Goal: Transaction & Acquisition: Purchase product/service

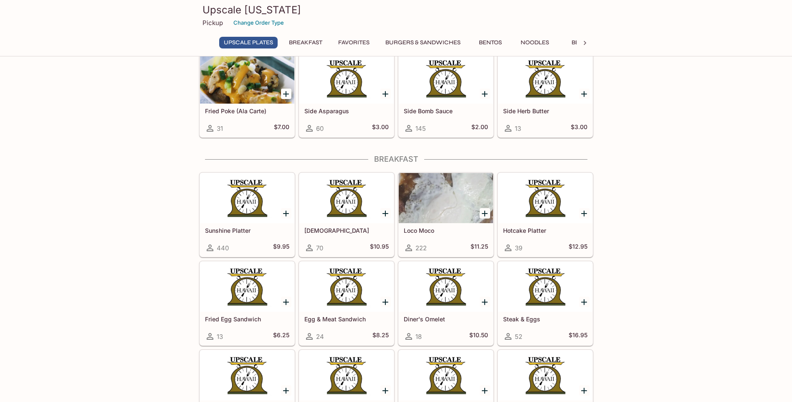
scroll to position [431, 0]
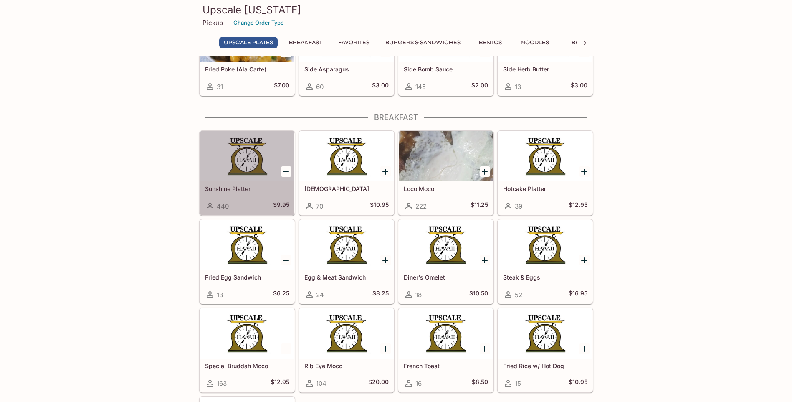
click at [260, 183] on div "Sunshine Platter 440 $9.95" at bounding box center [247, 197] width 94 height 33
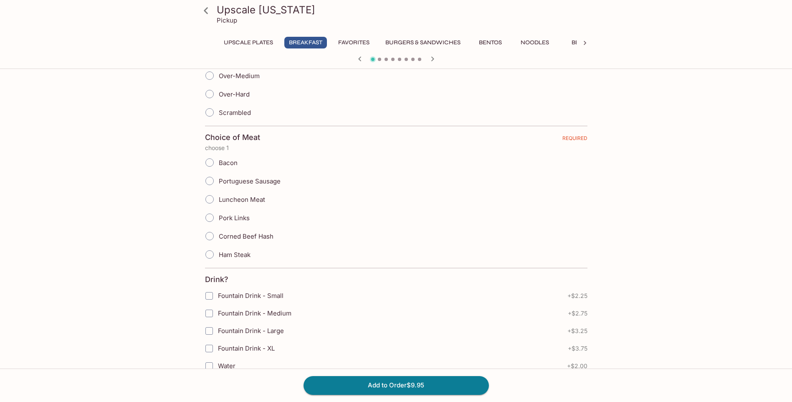
scroll to position [250, 0]
click at [212, 113] on input "Scrambled" at bounding box center [210, 110] width 18 height 18
radio input "true"
click at [212, 179] on input "Portuguese Sausage" at bounding box center [210, 179] width 18 height 18
radio input "true"
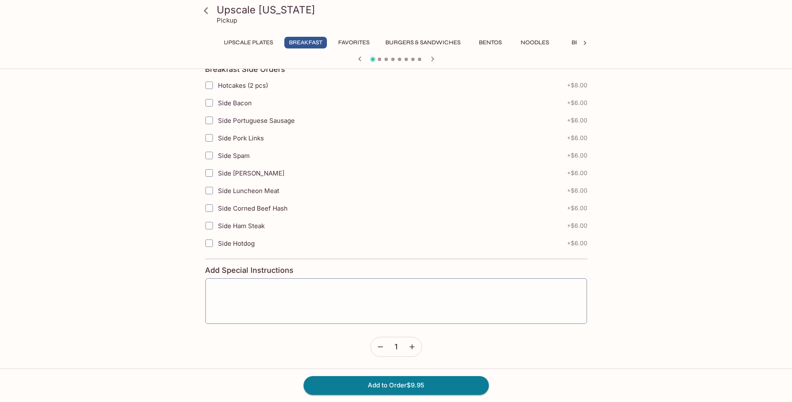
scroll to position [838, 0]
click at [413, 344] on icon "button" at bounding box center [412, 346] width 8 height 8
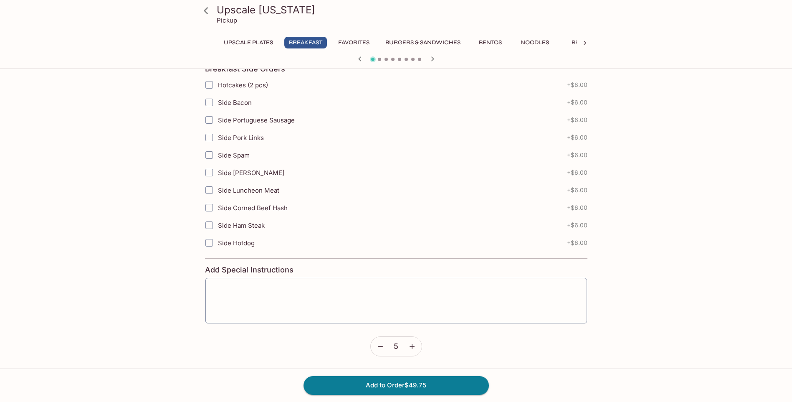
click at [413, 344] on icon "button" at bounding box center [412, 346] width 8 height 8
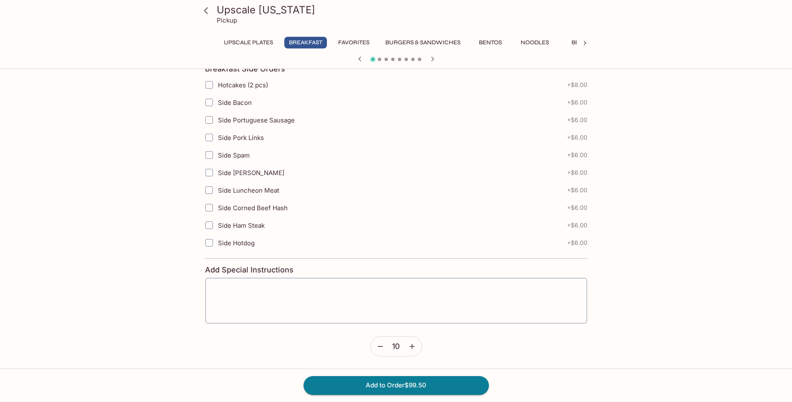
click at [413, 344] on icon "button" at bounding box center [412, 346] width 8 height 8
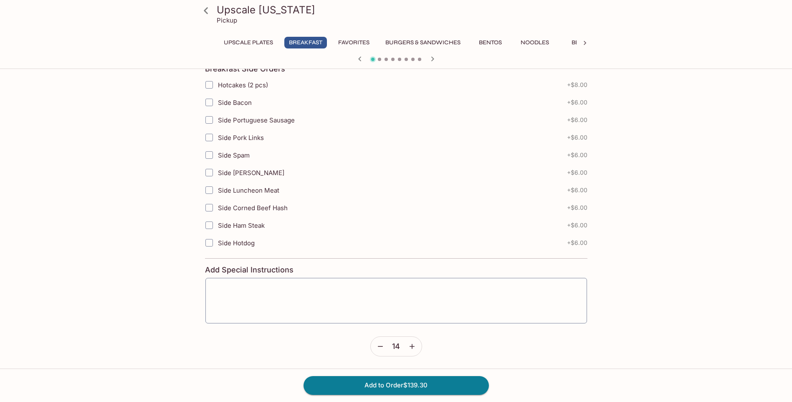
click at [413, 344] on icon "button" at bounding box center [412, 346] width 8 height 8
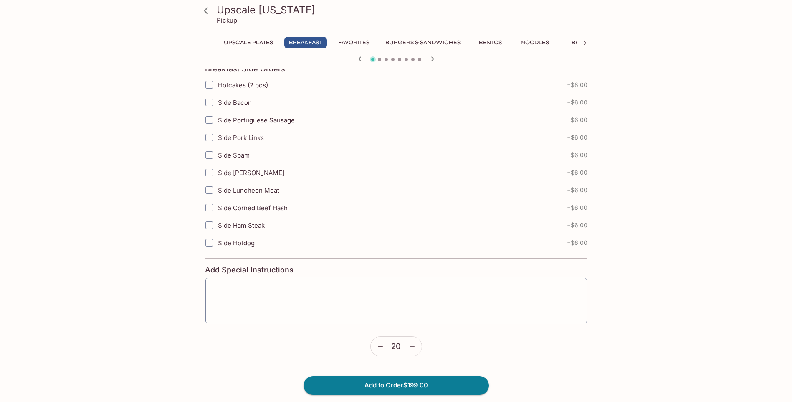
click at [413, 344] on icon "button" at bounding box center [412, 346] width 8 height 8
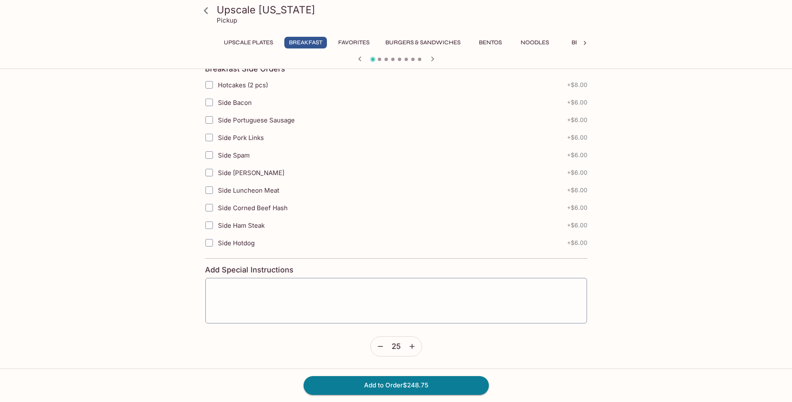
click at [413, 344] on icon "button" at bounding box center [412, 346] width 8 height 8
click at [382, 346] on icon "button" at bounding box center [380, 346] width 5 height 1
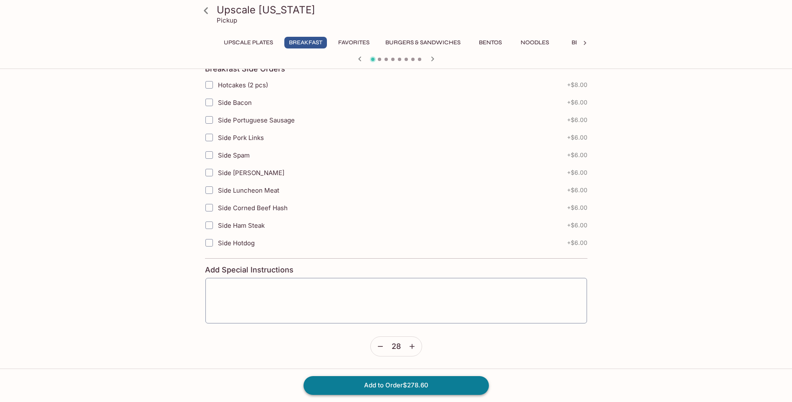
drag, startPoint x: 432, startPoint y: 382, endPoint x: 440, endPoint y: 376, distance: 9.9
click at [432, 382] on button "Add to Order $278.60" at bounding box center [395, 385] width 185 height 18
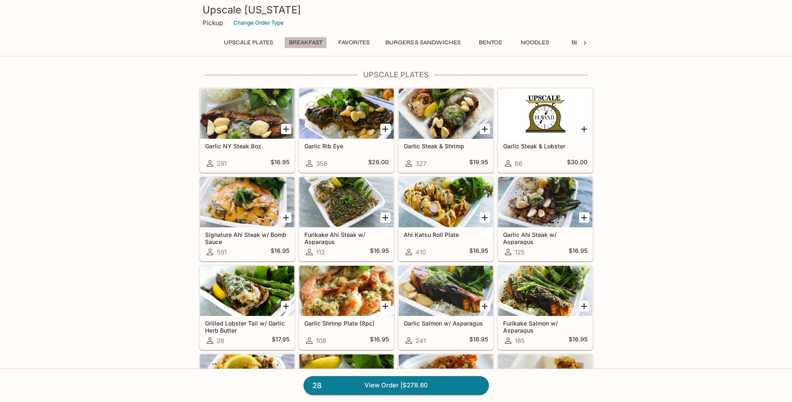
click at [305, 41] on button "Breakfast" at bounding box center [305, 43] width 43 height 12
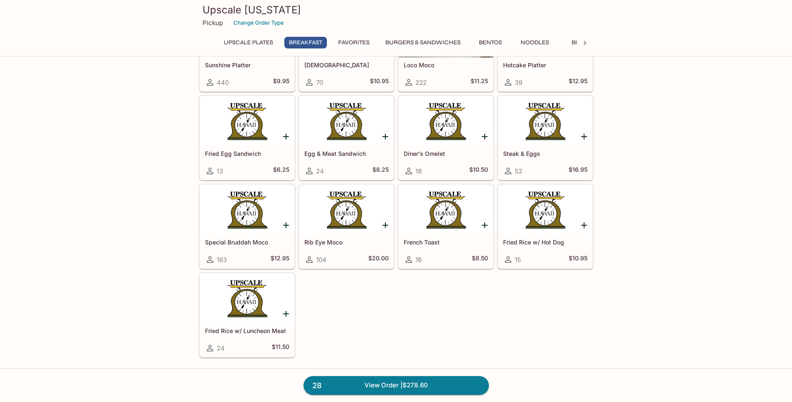
scroll to position [514, 0]
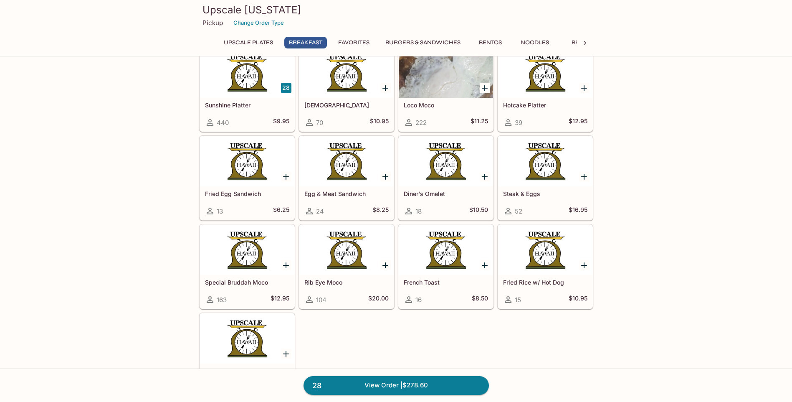
click at [549, 99] on div "Hotcake Platter 39 $12.95" at bounding box center [545, 114] width 94 height 33
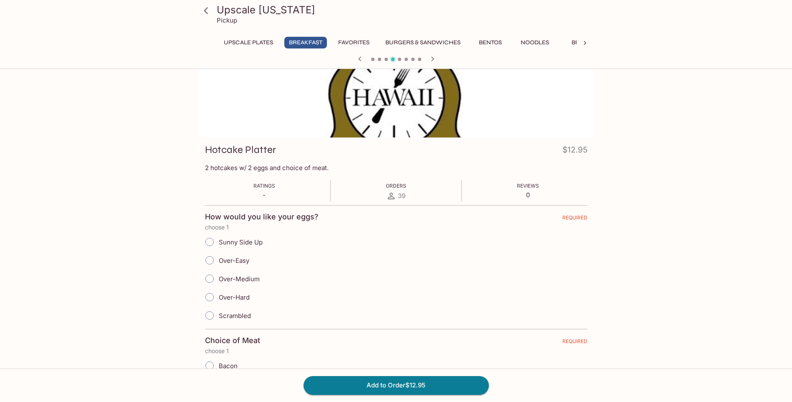
scroll to position [42, 0]
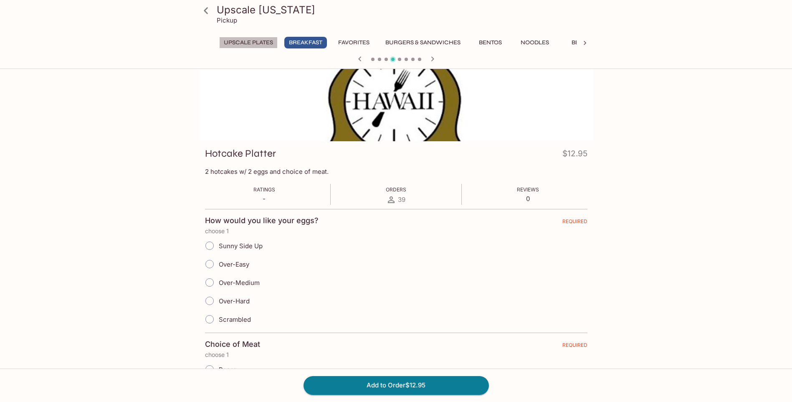
click at [253, 38] on button "UPSCALE Plates" at bounding box center [248, 43] width 58 height 12
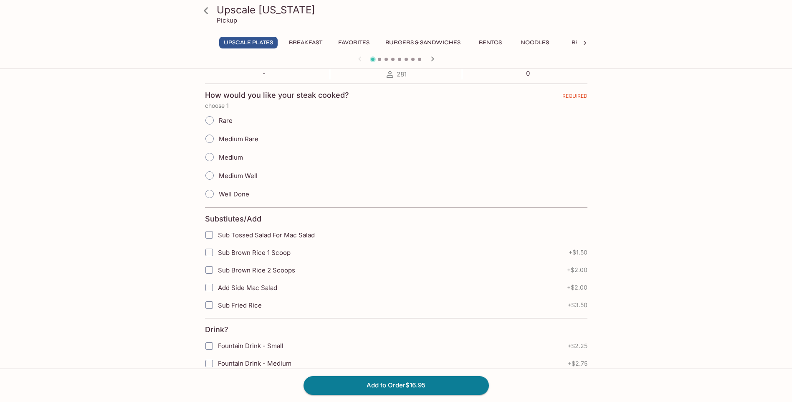
scroll to position [0, 0]
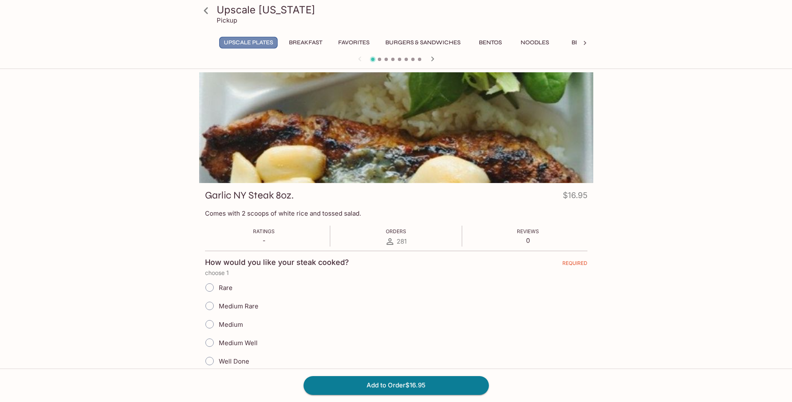
click at [261, 38] on button "UPSCALE Plates" at bounding box center [248, 43] width 58 height 12
click at [316, 47] on button "Breakfast" at bounding box center [305, 43] width 43 height 12
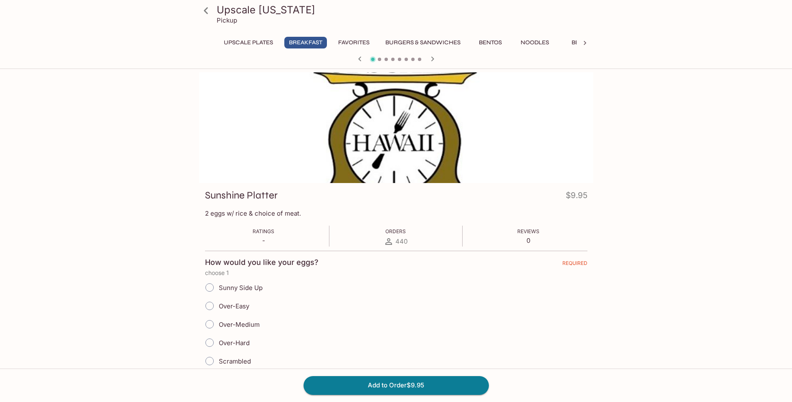
click at [352, 40] on button "Favorites" at bounding box center [354, 43] width 40 height 12
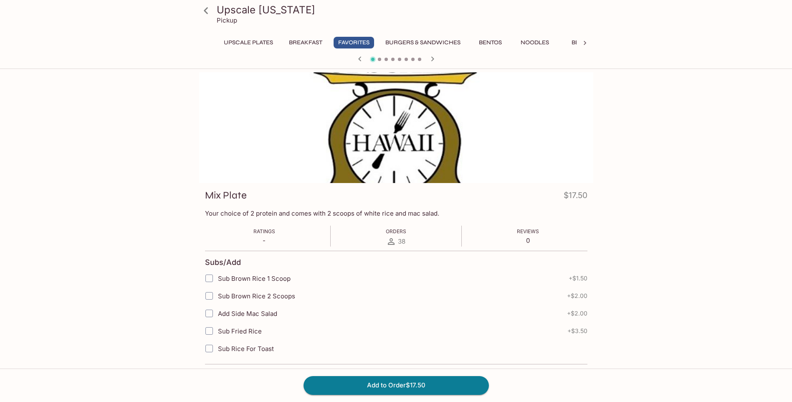
click at [432, 59] on icon "button" at bounding box center [432, 58] width 3 height 5
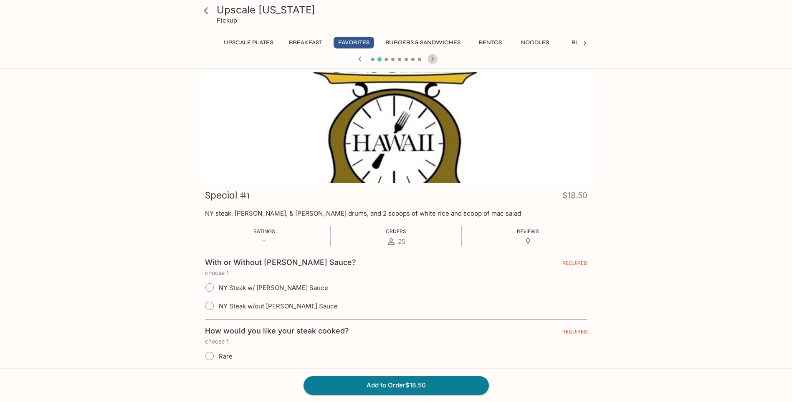
click at [432, 59] on icon "button" at bounding box center [432, 58] width 3 height 5
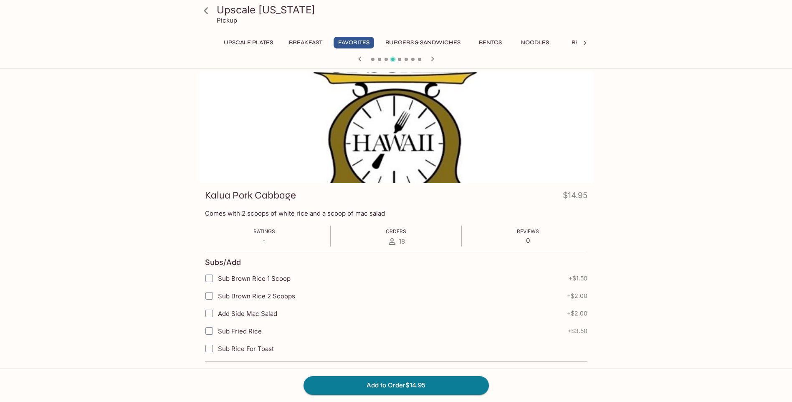
click at [432, 59] on icon "button" at bounding box center [432, 58] width 3 height 5
click at [587, 43] on icon at bounding box center [585, 43] width 8 height 8
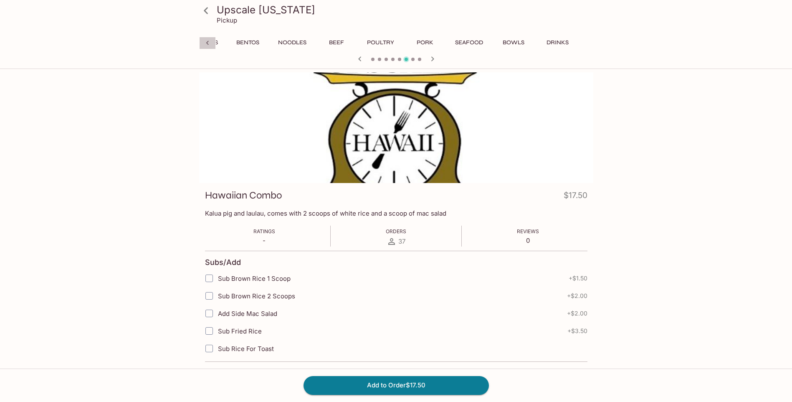
click at [207, 41] on icon at bounding box center [207, 43] width 8 height 8
click at [588, 44] on icon at bounding box center [585, 43] width 8 height 8
click at [258, 44] on button "Bentos" at bounding box center [248, 43] width 38 height 12
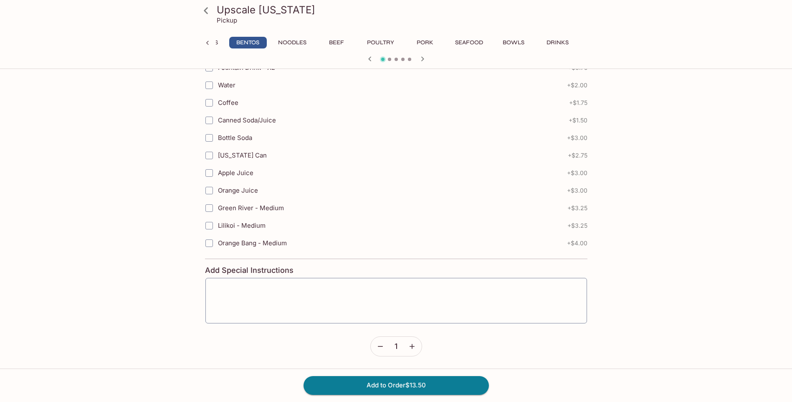
scroll to position [207, 0]
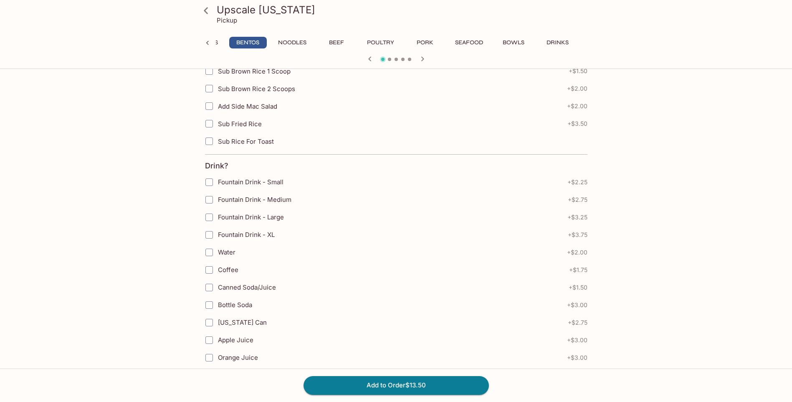
click at [418, 57] on icon "button" at bounding box center [422, 59] width 10 height 10
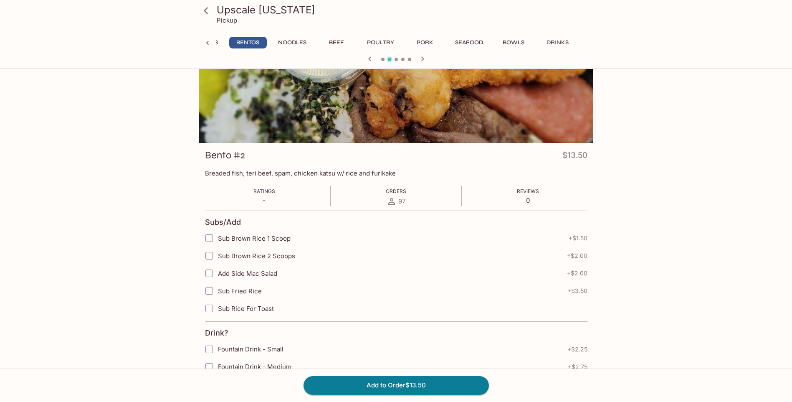
scroll to position [0, 0]
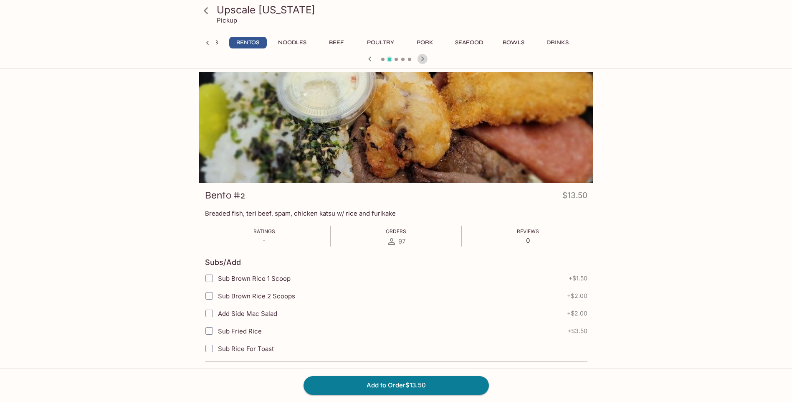
click at [425, 58] on icon "button" at bounding box center [422, 59] width 10 height 10
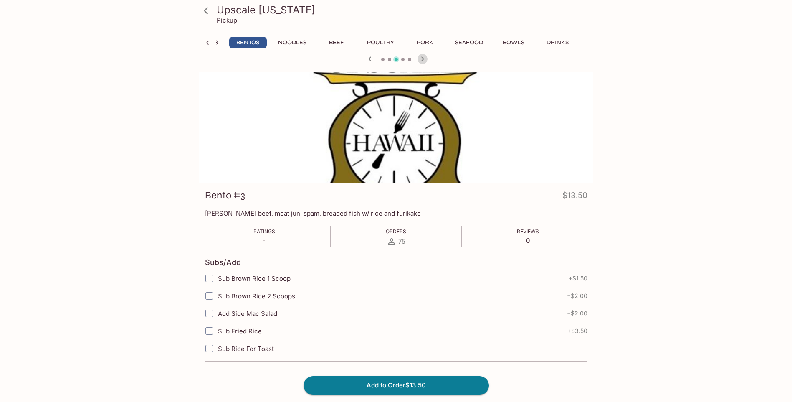
click at [425, 58] on icon "button" at bounding box center [422, 59] width 10 height 10
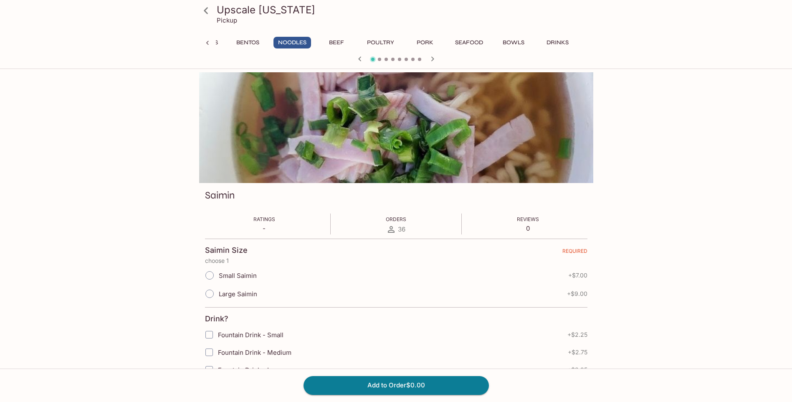
click at [240, 40] on button "Bentos" at bounding box center [248, 43] width 38 height 12
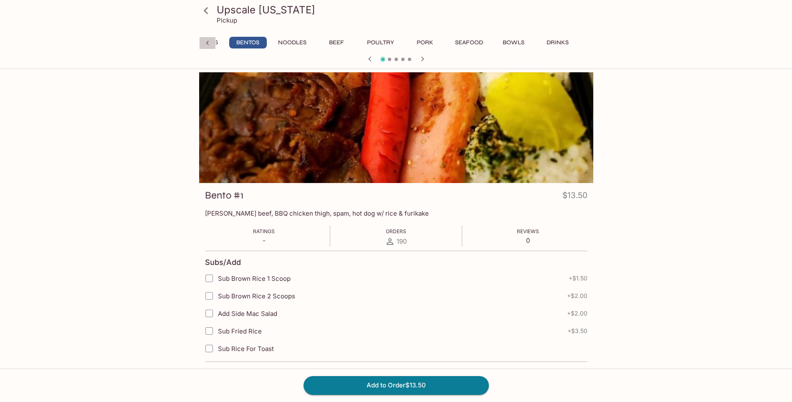
click at [208, 40] on icon at bounding box center [207, 43] width 8 height 8
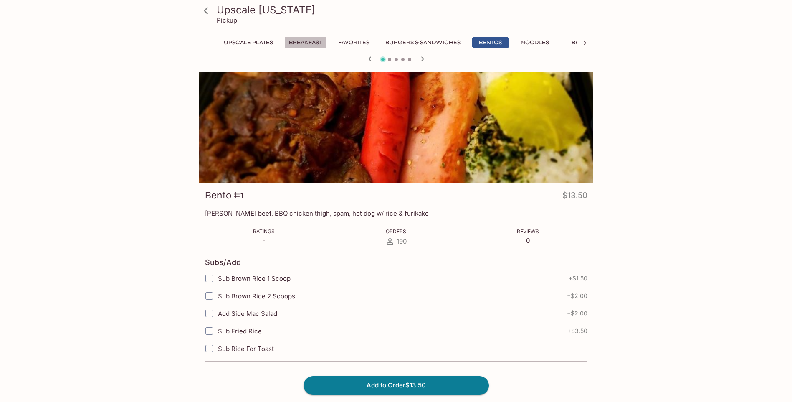
click at [311, 43] on button "Breakfast" at bounding box center [305, 43] width 43 height 12
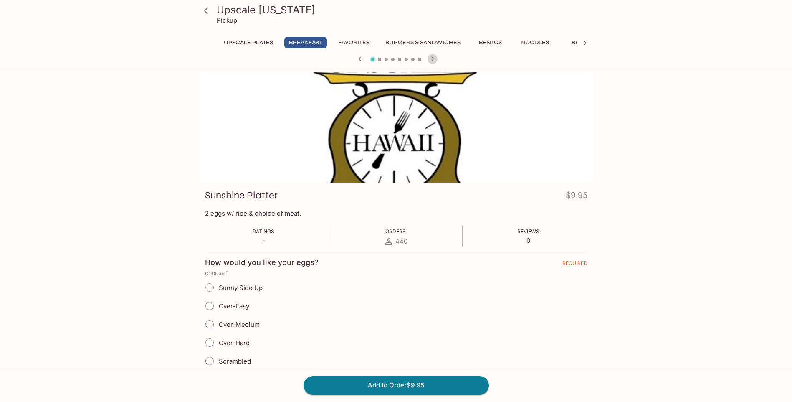
click at [437, 57] on icon "button" at bounding box center [432, 59] width 10 height 10
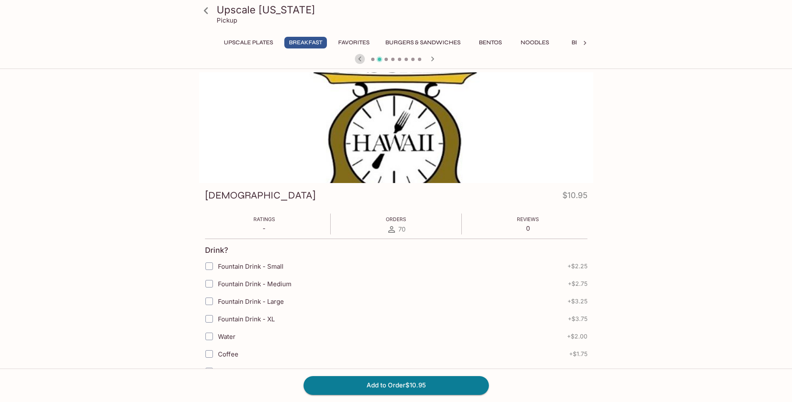
click at [359, 58] on icon "button" at bounding box center [360, 59] width 10 height 10
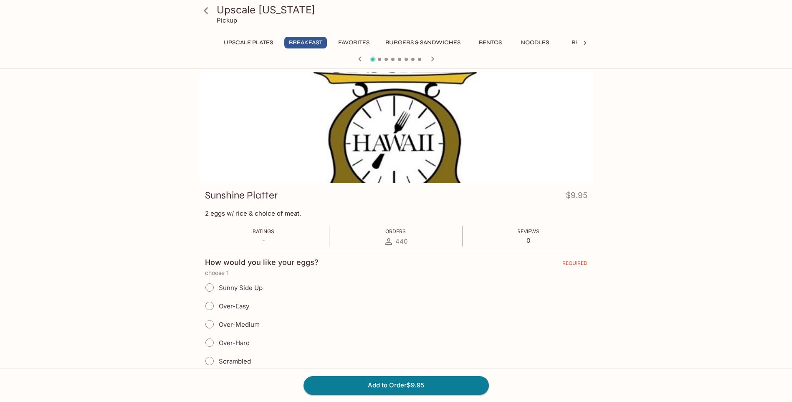
click at [220, 11] on h3 "Upscale [US_STATE]" at bounding box center [403, 9] width 373 height 13
click at [431, 58] on icon "button" at bounding box center [432, 59] width 10 height 10
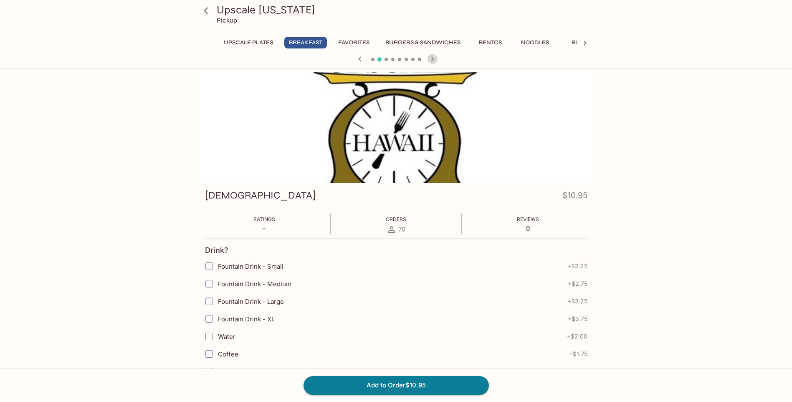
click at [431, 58] on icon "button" at bounding box center [432, 59] width 10 height 10
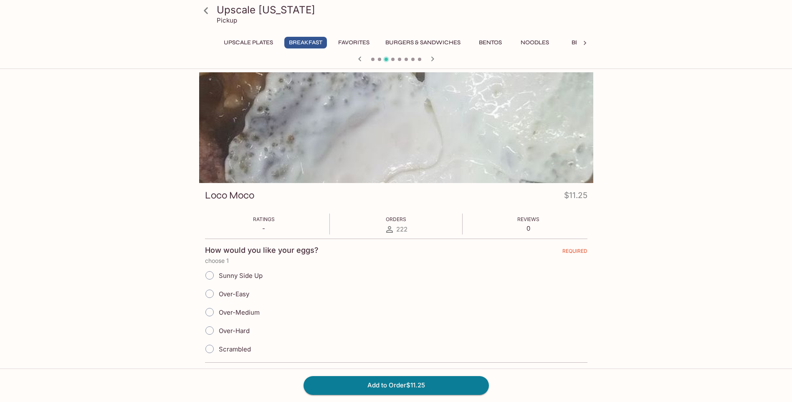
click at [431, 58] on icon "button" at bounding box center [432, 59] width 10 height 10
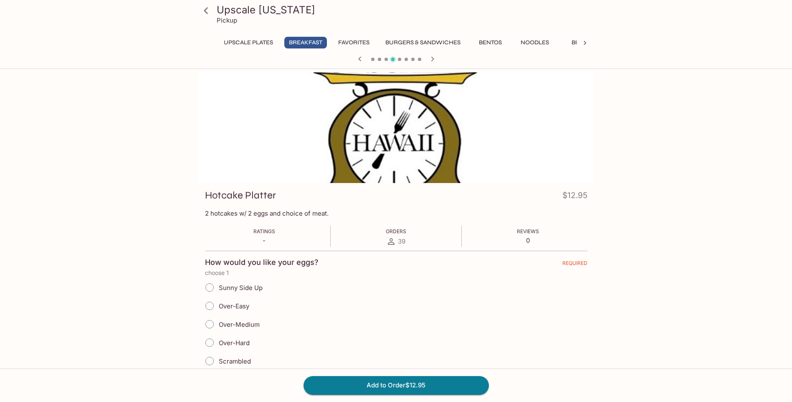
click at [431, 58] on icon "button" at bounding box center [432, 59] width 10 height 10
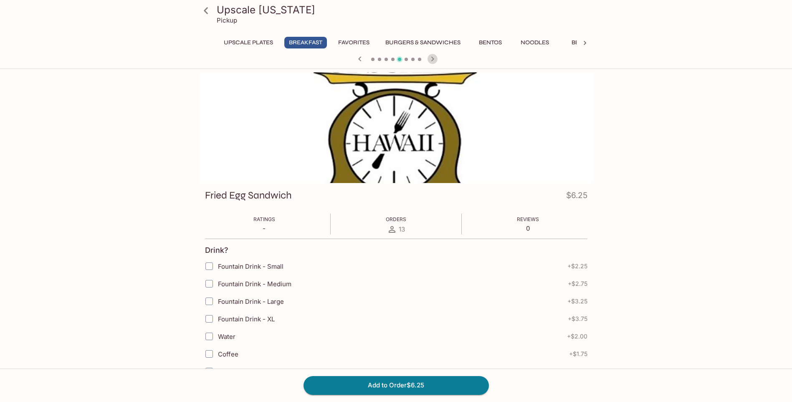
click at [431, 56] on icon "button" at bounding box center [432, 59] width 10 height 10
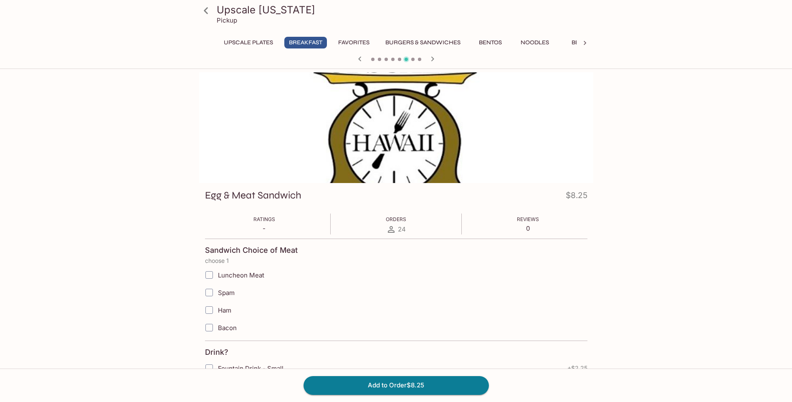
click at [431, 56] on icon "button" at bounding box center [432, 59] width 10 height 10
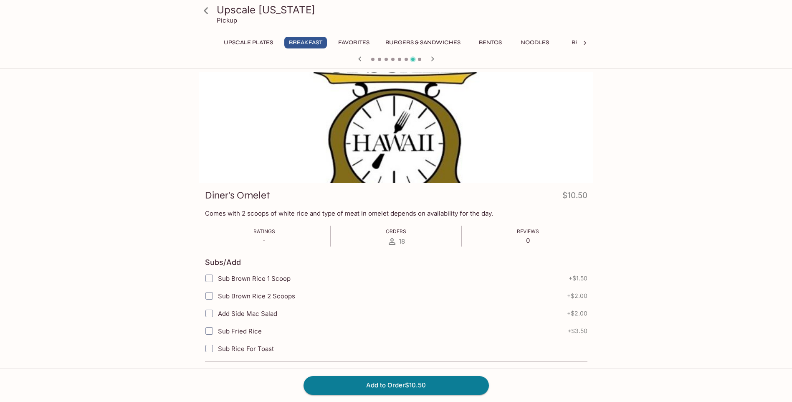
click at [431, 56] on icon "button" at bounding box center [432, 59] width 10 height 10
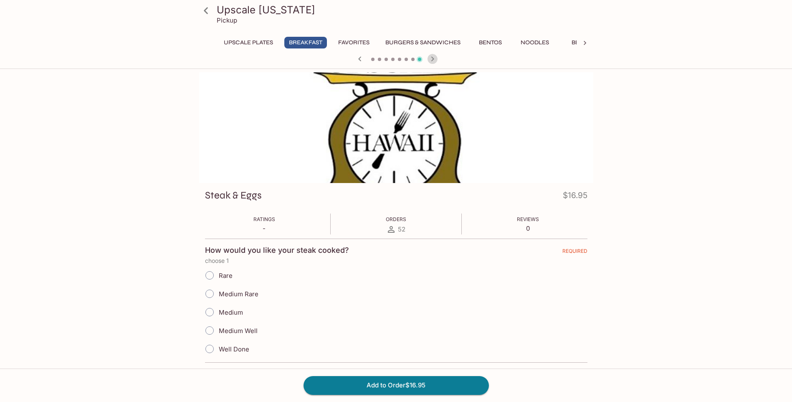
click at [431, 56] on icon "button" at bounding box center [432, 59] width 10 height 10
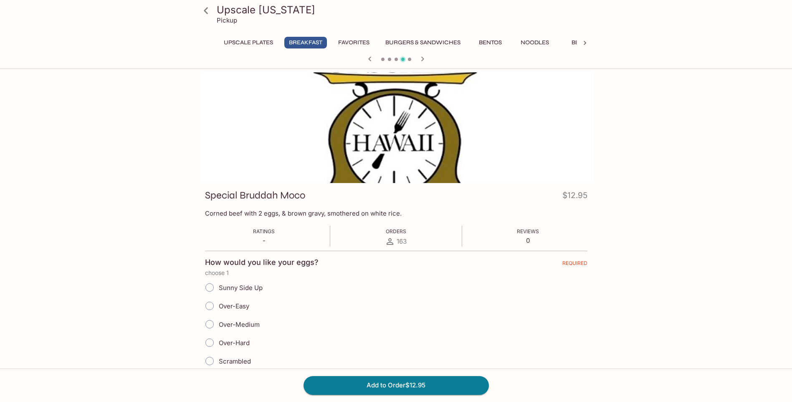
click at [431, 56] on div at bounding box center [396, 59] width 401 height 13
click at [420, 58] on icon "button" at bounding box center [422, 59] width 10 height 10
click at [424, 58] on icon "button" at bounding box center [422, 59] width 10 height 10
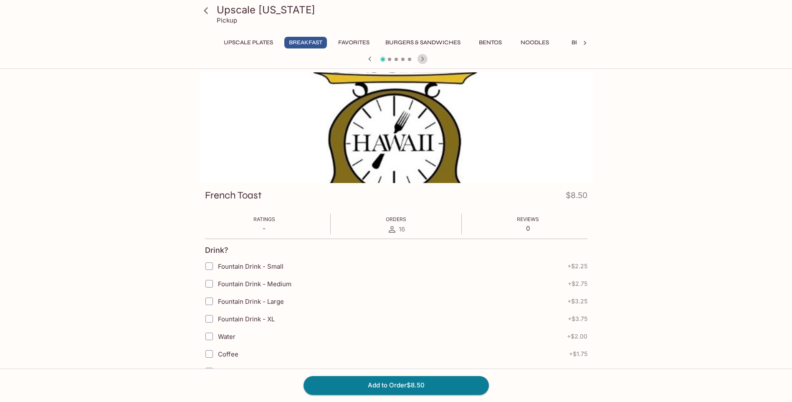
click at [425, 58] on icon "button" at bounding box center [422, 59] width 10 height 10
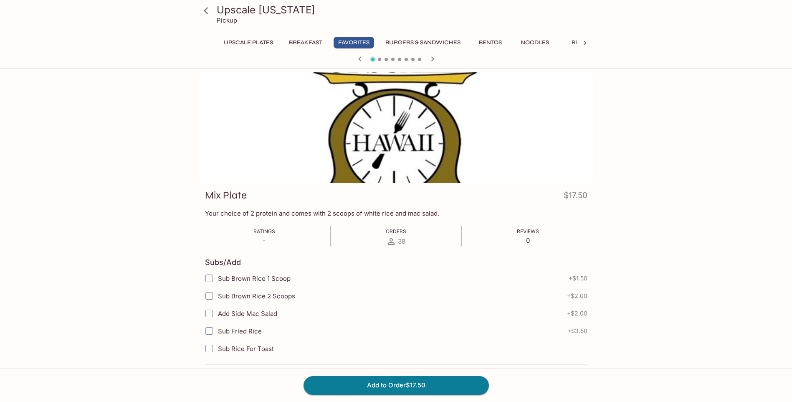
click at [425, 58] on div at bounding box center [396, 59] width 401 height 13
click at [360, 56] on icon "button" at bounding box center [360, 59] width 10 height 10
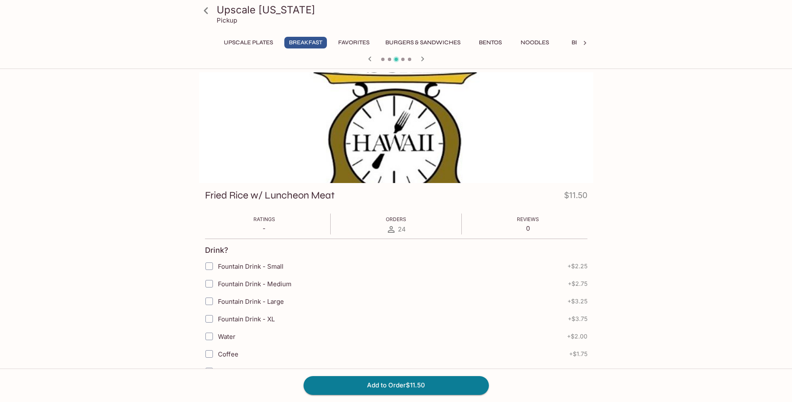
click at [359, 56] on div at bounding box center [396, 59] width 401 height 13
click at [358, 59] on div at bounding box center [396, 59] width 401 height 13
click at [370, 57] on icon "button" at bounding box center [370, 59] width 10 height 10
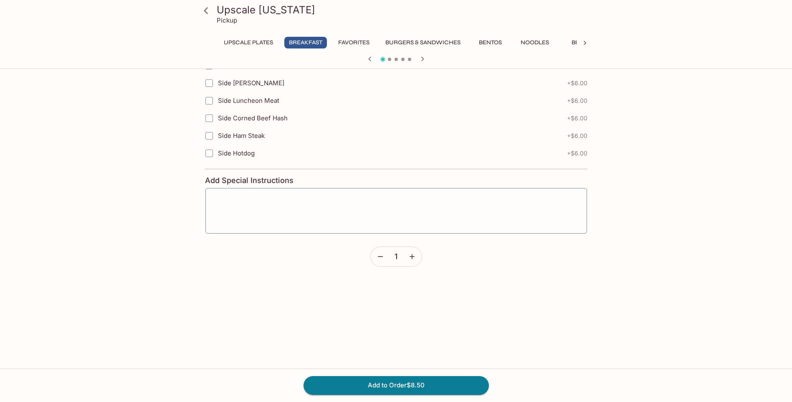
scroll to position [543, 0]
click at [409, 250] on icon "button" at bounding box center [412, 253] width 8 height 8
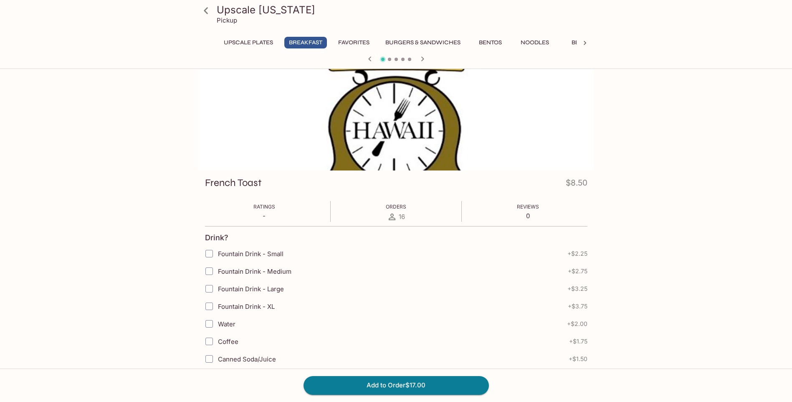
scroll to position [125, 0]
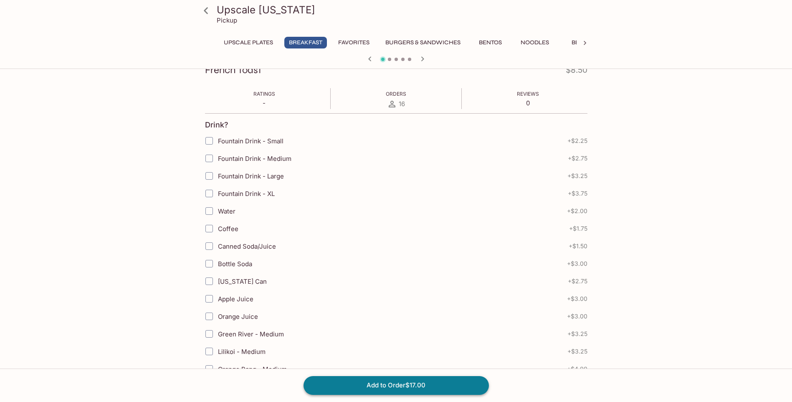
click at [409, 385] on button "Add to Order $17.00" at bounding box center [395, 385] width 185 height 18
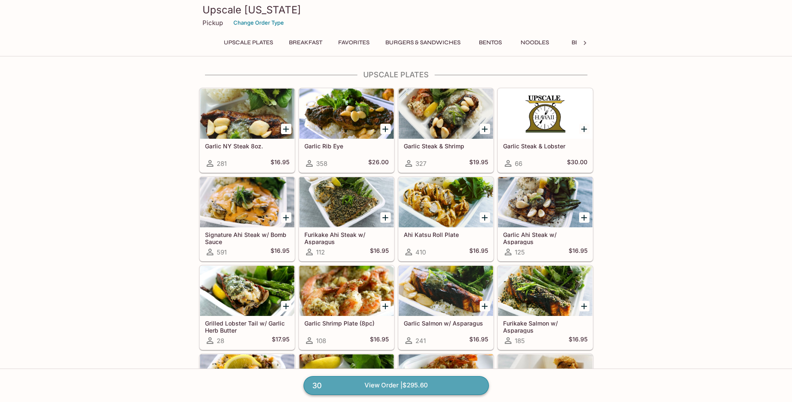
click at [425, 382] on link "30 View Order | $295.60" at bounding box center [395, 385] width 185 height 18
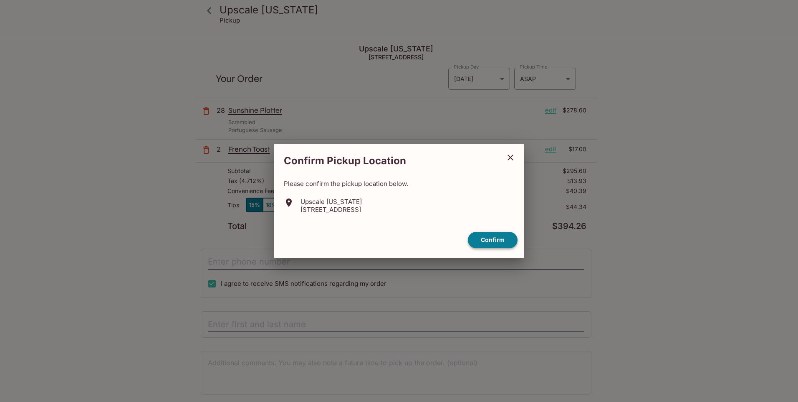
click at [488, 235] on button "Confirm" at bounding box center [493, 240] width 50 height 16
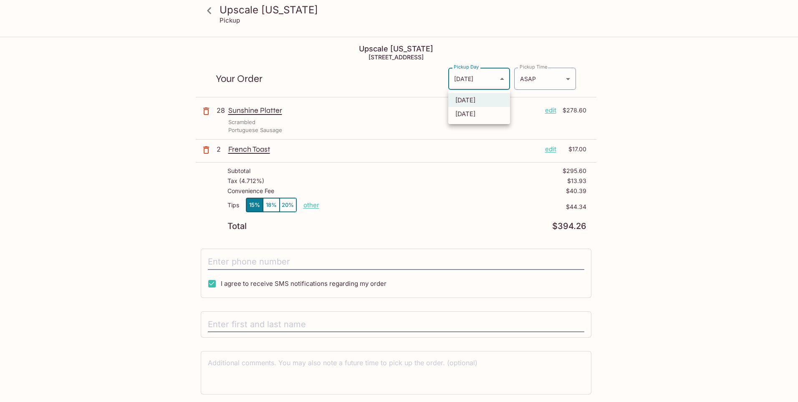
click at [498, 77] on body "Upscale [US_STATE] Pickup Upscale [US_STATE] [STREET_ADDRESS] Your Order Pickup…" at bounding box center [399, 239] width 798 height 402
click at [477, 116] on li "[DATE]" at bounding box center [479, 114] width 62 height 14
type input "[DATE]"
type input "[DATE]T10:30:00.000000Z"
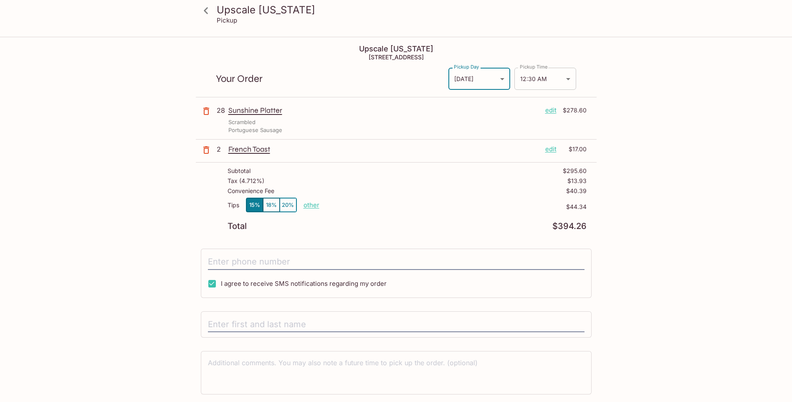
click at [566, 75] on body "Upscale [US_STATE] Pickup Upscale [US_STATE] [STREET_ADDRESS] Your Order Pickup…" at bounding box center [396, 239] width 792 height 402
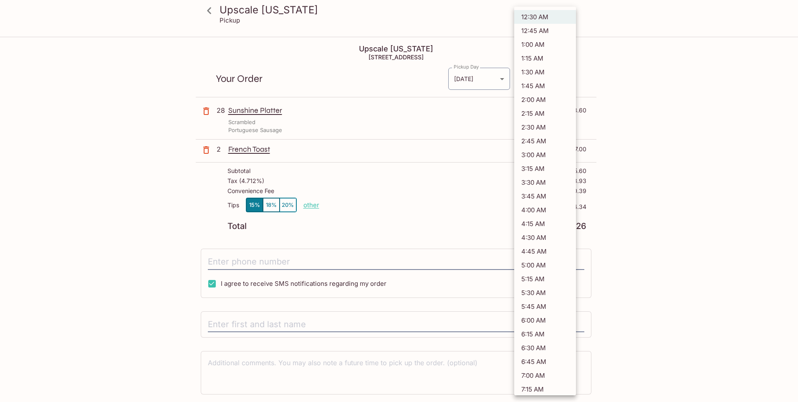
click at [386, 163] on div at bounding box center [399, 201] width 798 height 402
